Goal: Task Accomplishment & Management: Manage account settings

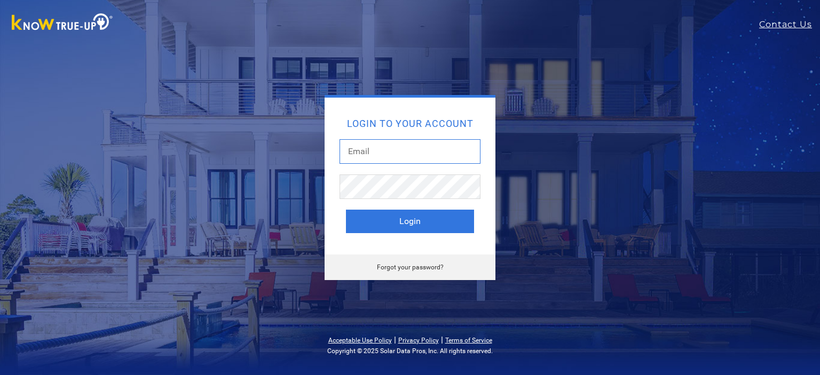
click at [381, 155] on input "text" at bounding box center [409, 151] width 141 height 25
type input "[EMAIL_ADDRESS][DOMAIN_NAME]"
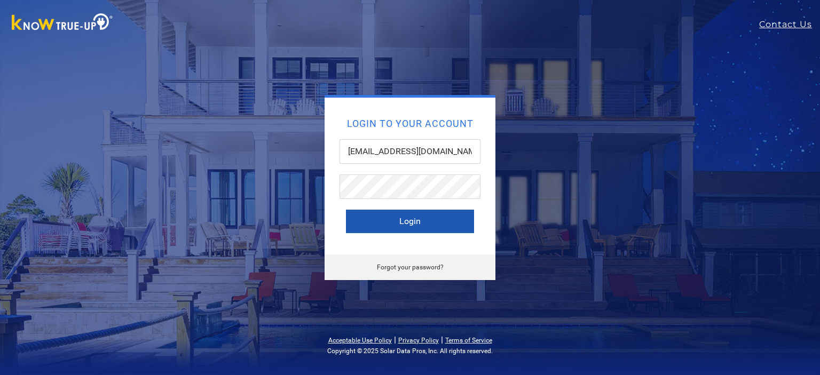
click at [409, 223] on button "Login" at bounding box center [410, 221] width 128 height 23
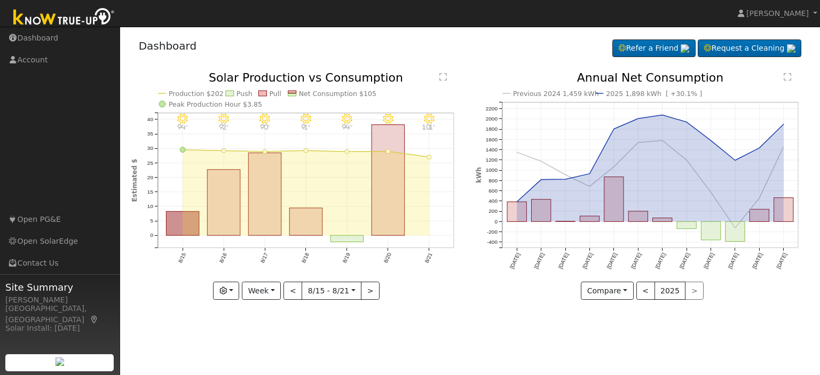
click at [462, 314] on div "8/21 - MostlyClear 101° 8/20 - Clear 97° 8/19 - Clear 94° 8/18 - Clear 91° 8/17…" at bounding box center [297, 194] width 345 height 244
